Goal: Information Seeking & Learning: Learn about a topic

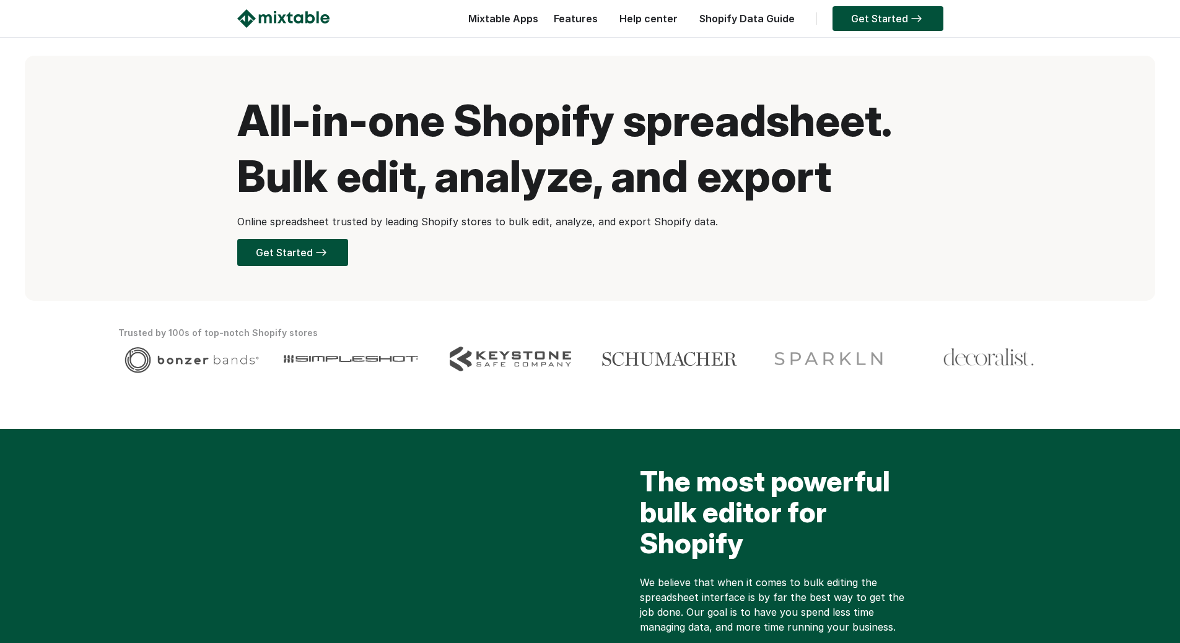
click at [741, 20] on link "Shopify Data Guide" at bounding box center [747, 18] width 108 height 12
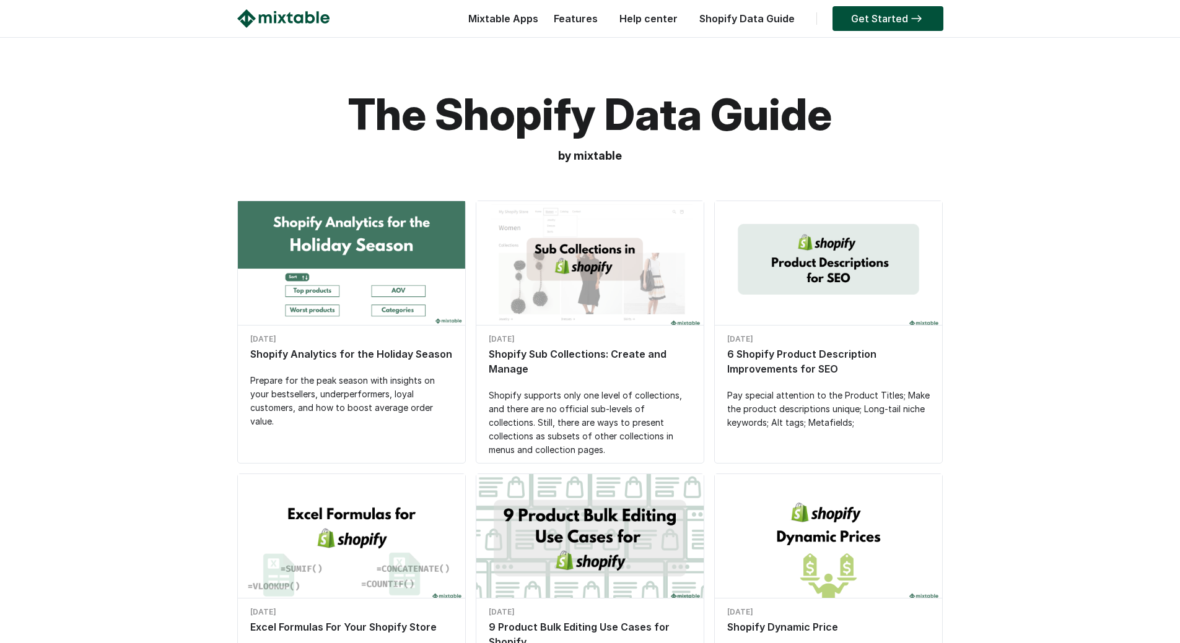
click at [859, 28] on link "Get Started" at bounding box center [887, 18] width 111 height 25
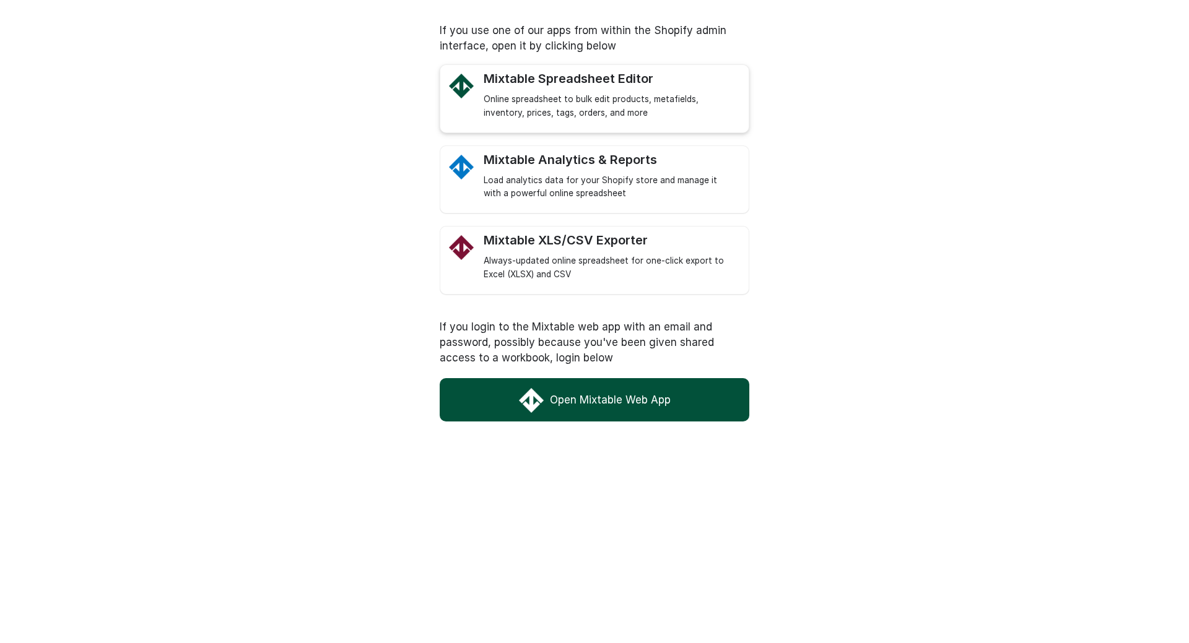
click at [593, 98] on div "Online spreadsheet to bulk edit products, metafields, inventory, prices, tags, …" at bounding box center [610, 106] width 253 height 27
